Goal: Information Seeking & Learning: Learn about a topic

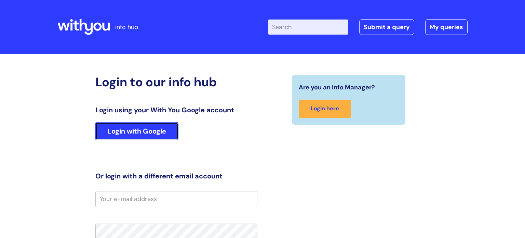
click at [120, 129] on link "Login with Google" at bounding box center [136, 131] width 83 height 18
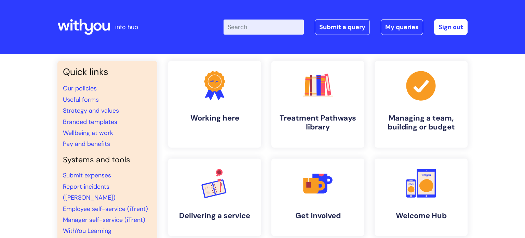
click at [249, 23] on input "Enter your search term here..." at bounding box center [264, 26] width 80 height 15
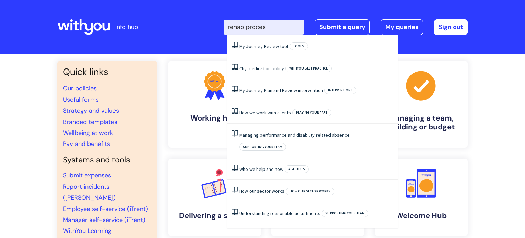
type input "rehab process"
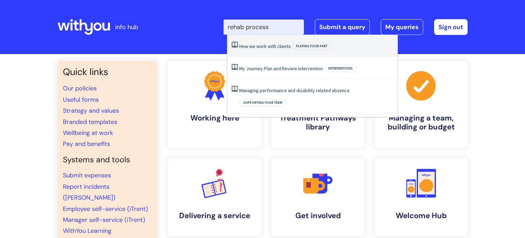
click at [264, 47] on link "How we work with clients" at bounding box center [265, 46] width 52 height 6
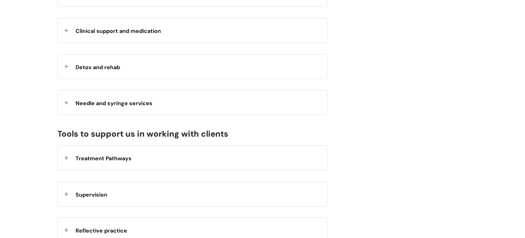
scroll to position [544, 0]
click at [80, 70] on span "Detox and rehab" at bounding box center [98, 66] width 44 height 7
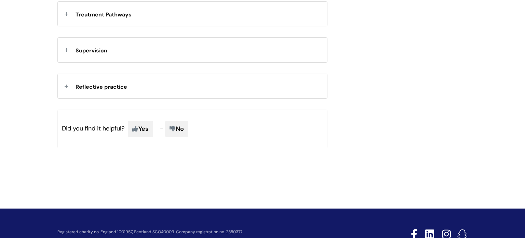
scroll to position [748, 0]
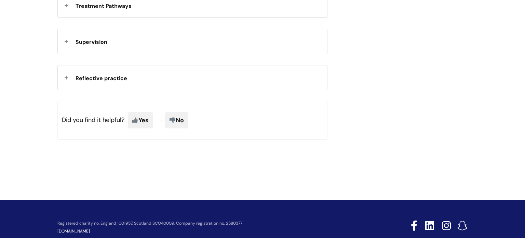
click at [105, 10] on span "Treatment Pathways" at bounding box center [104, 5] width 56 height 7
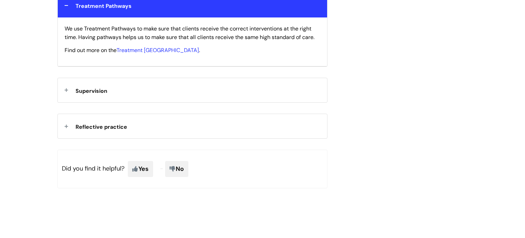
click at [90, 10] on span "Treatment Pathways" at bounding box center [104, 5] width 56 height 7
